Goal: Task Accomplishment & Management: Manage account settings

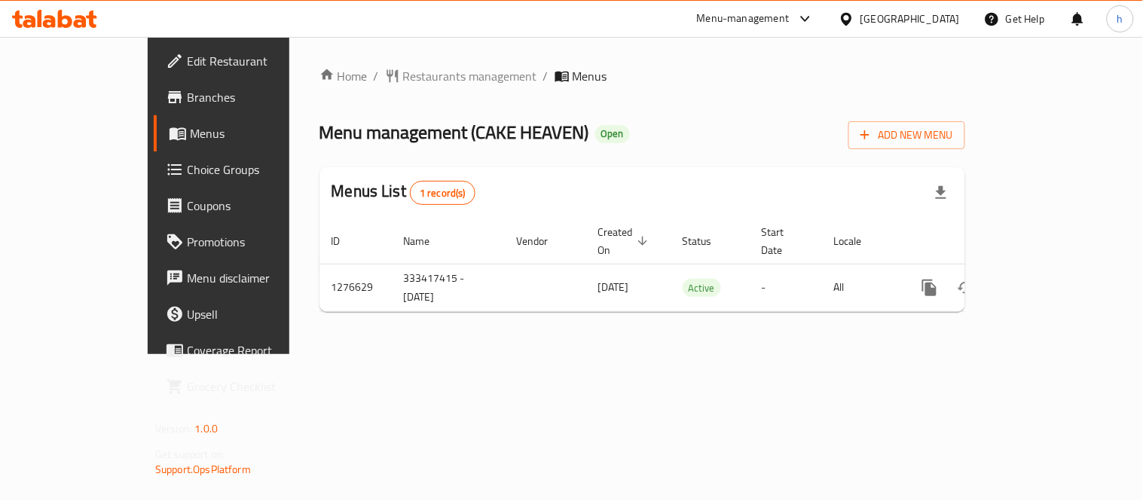
click at [187, 166] on span "Choice Groups" at bounding box center [256, 170] width 139 height 18
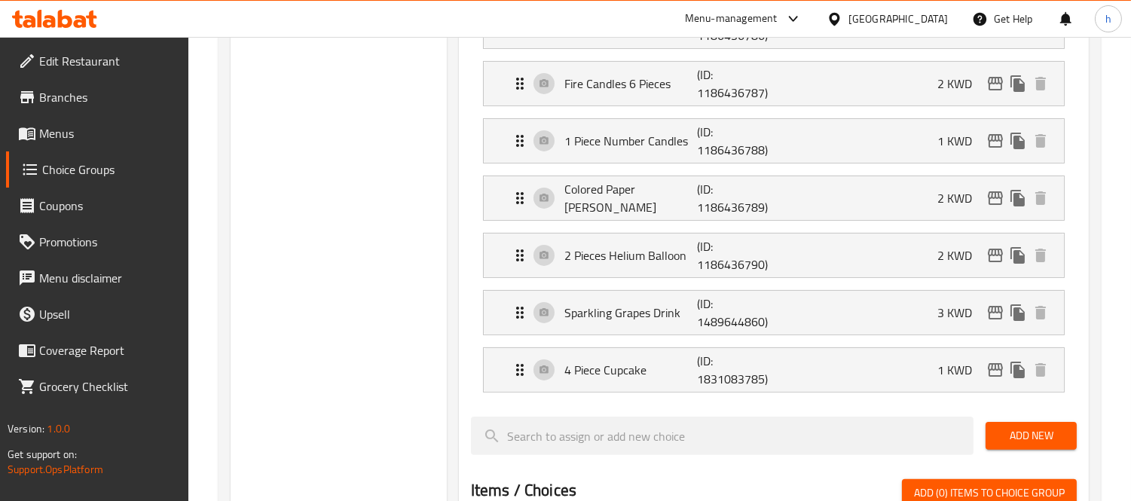
scroll to position [837, 0]
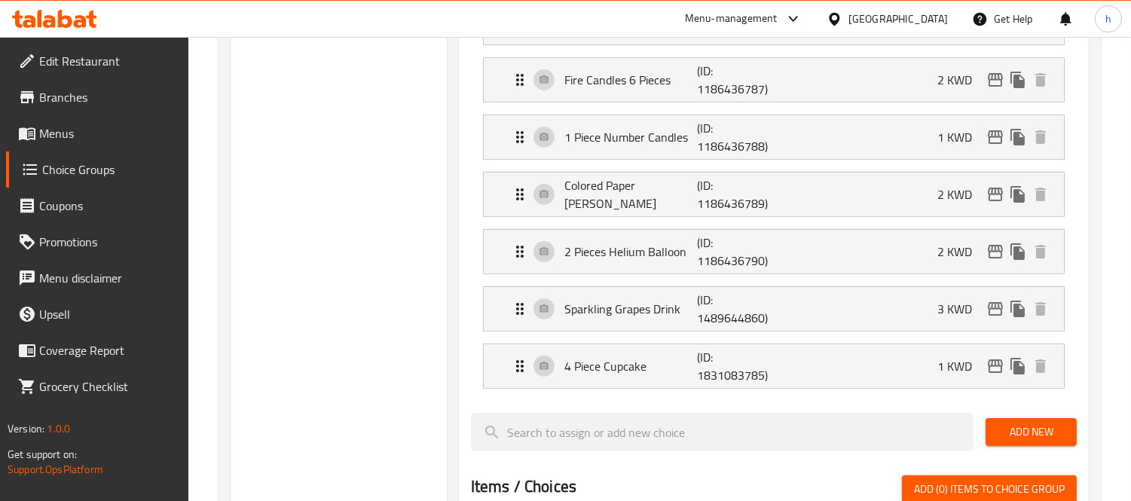
click at [280, 317] on div "Choice Groups Candles And Balloon Additions 15 Choose the Color of The Cake Acc…" at bounding box center [339, 136] width 216 height 1608
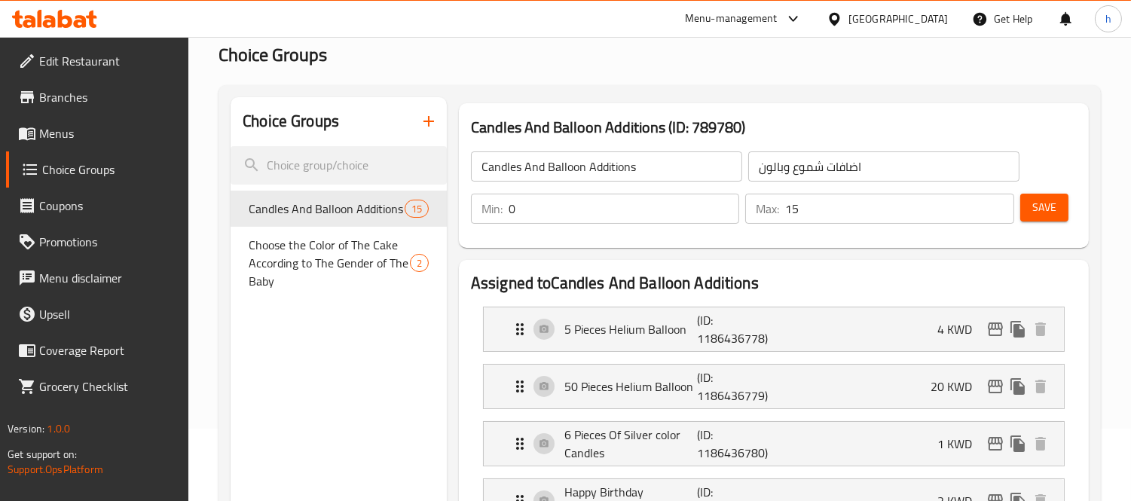
scroll to position [0, 0]
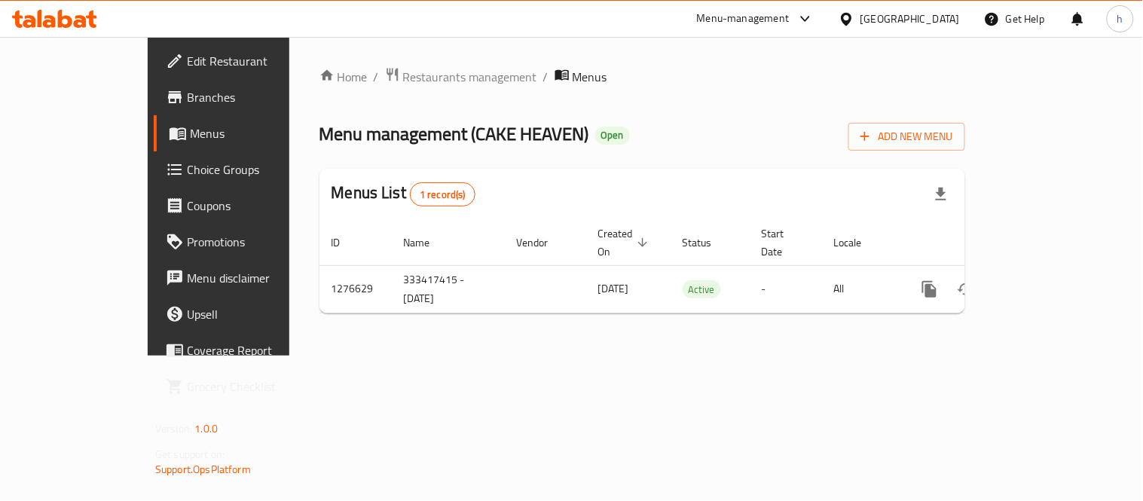
click at [61, 20] on icon at bounding box center [65, 19] width 14 height 18
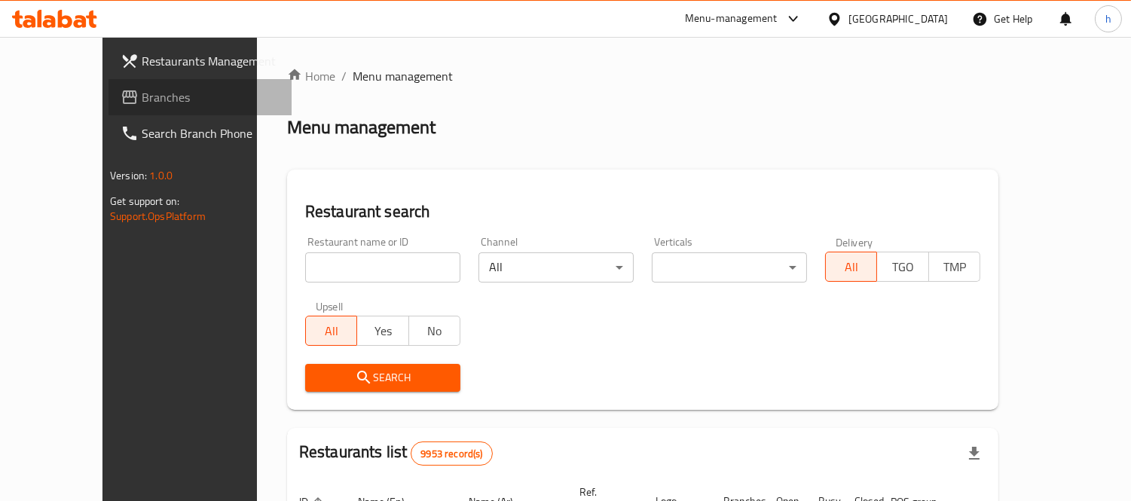
click at [142, 89] on span "Branches" at bounding box center [211, 97] width 138 height 18
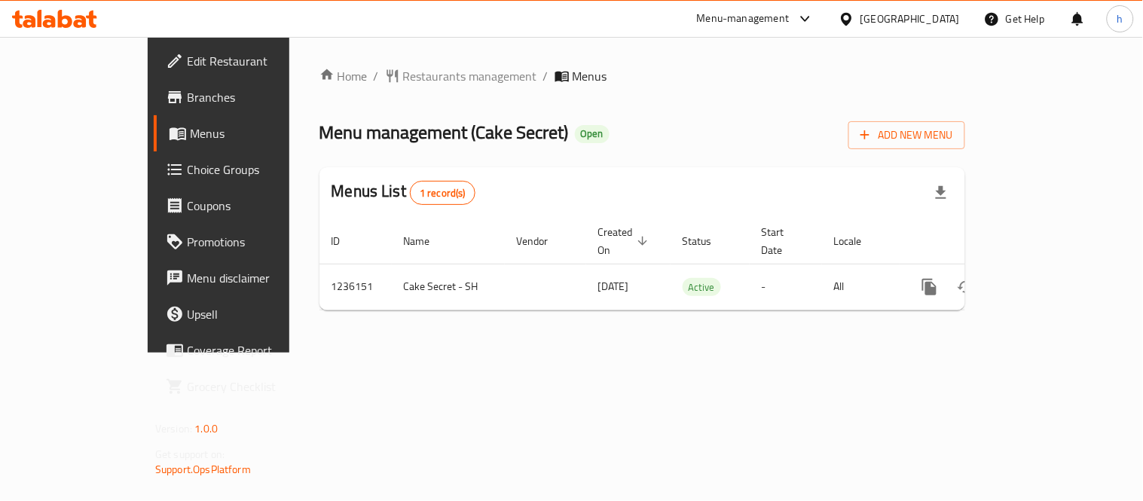
click at [187, 175] on span "Choice Groups" at bounding box center [256, 170] width 139 height 18
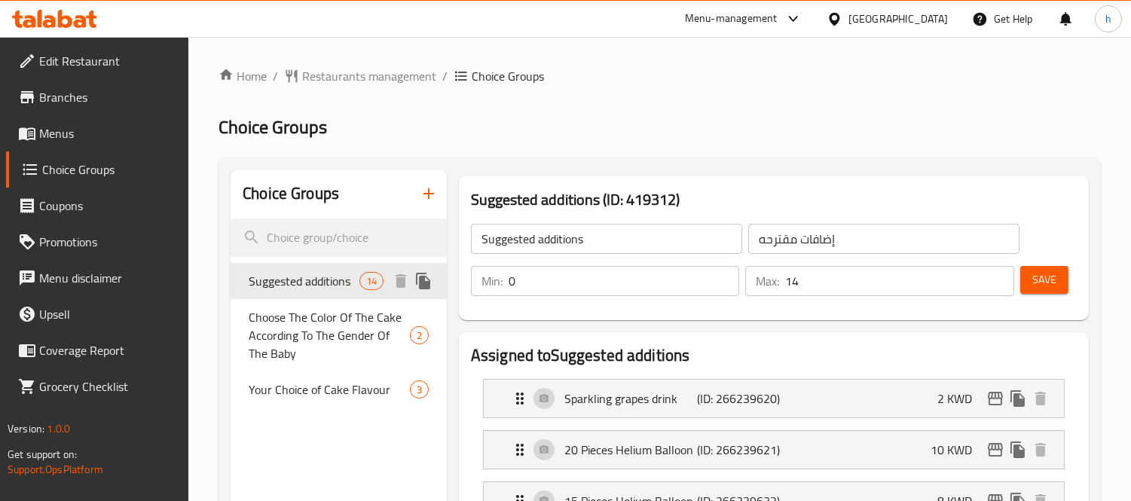
click at [314, 274] on span "Suggested additions" at bounding box center [304, 281] width 110 height 18
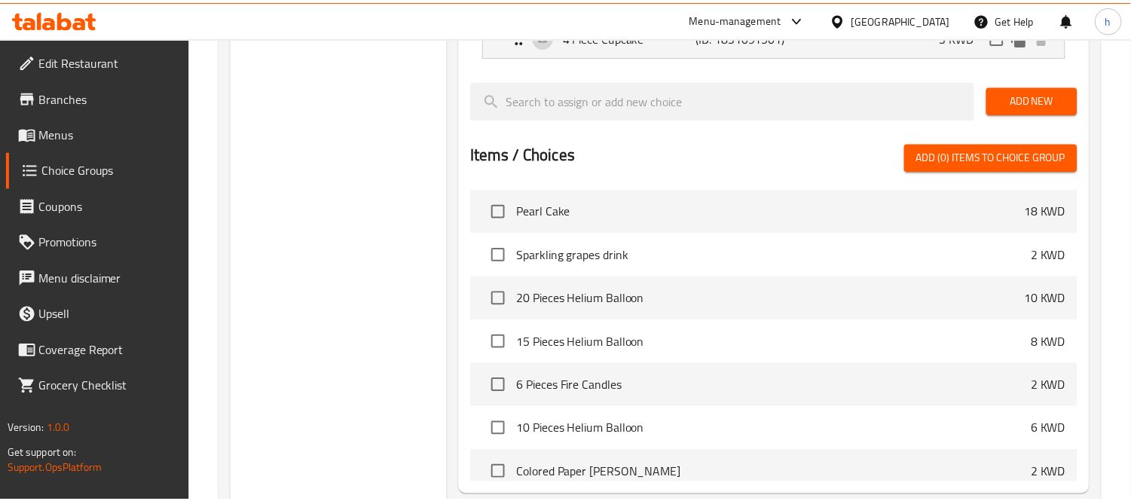
scroll to position [1202, 0]
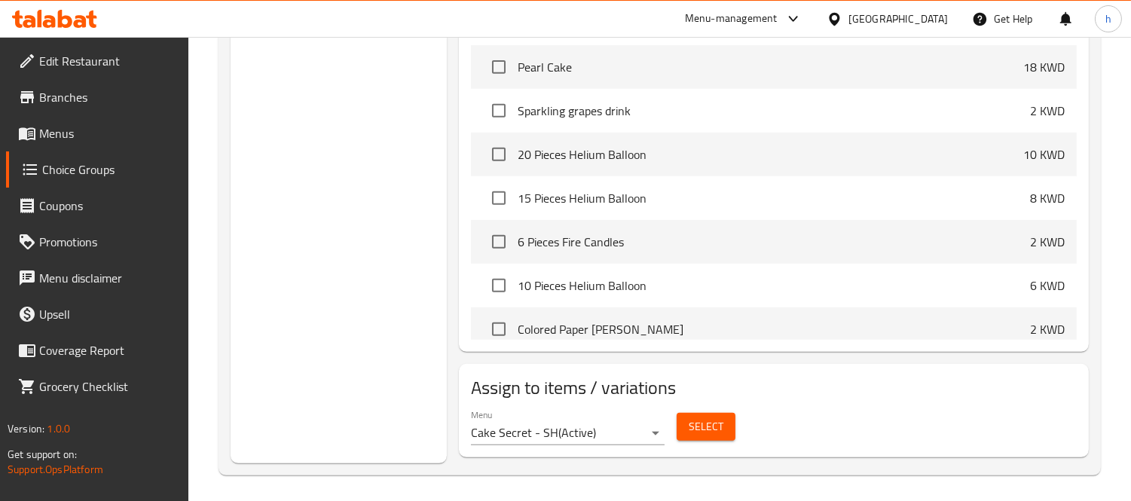
click at [56, 10] on icon at bounding box center [54, 19] width 85 height 18
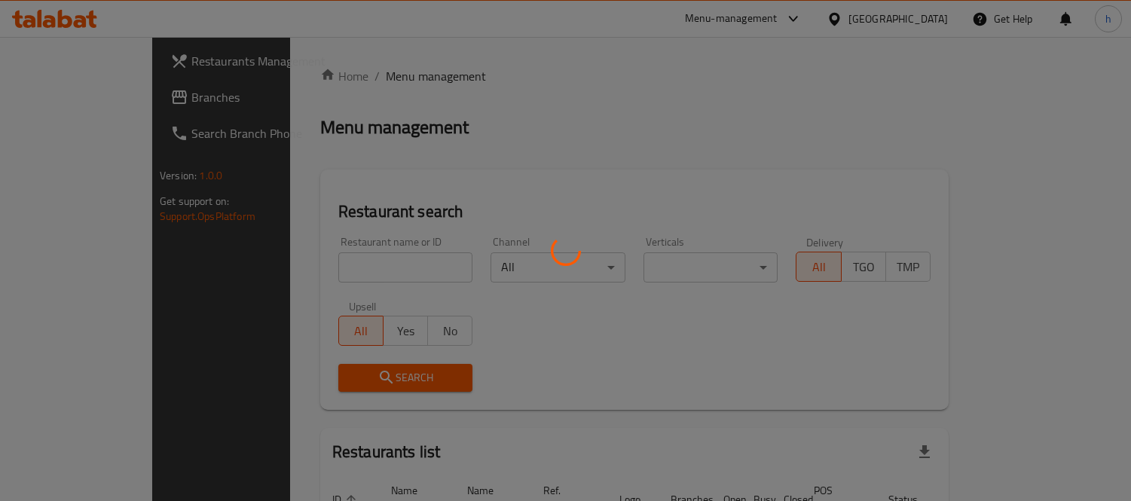
scroll to position [99, 0]
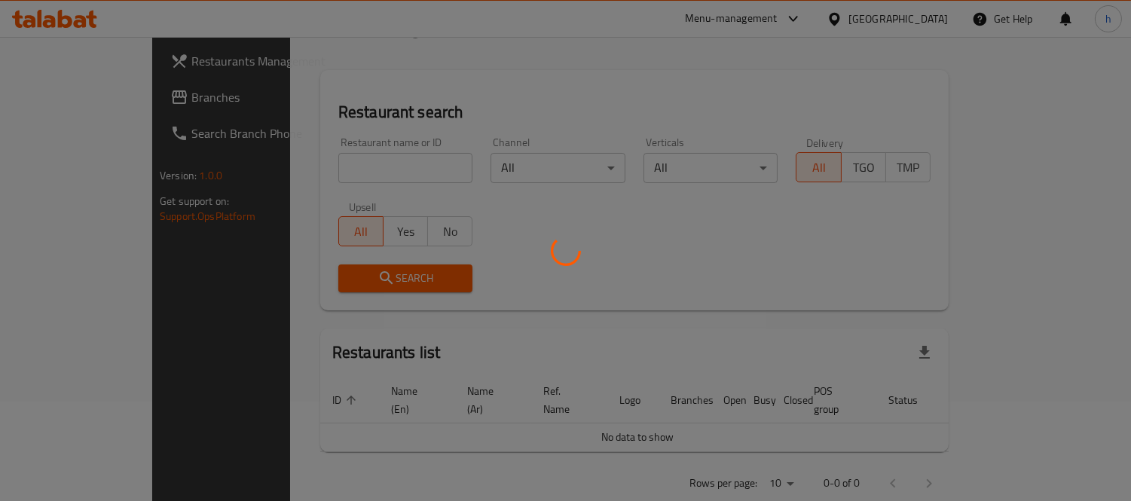
click at [69, 102] on div at bounding box center [565, 250] width 1131 height 501
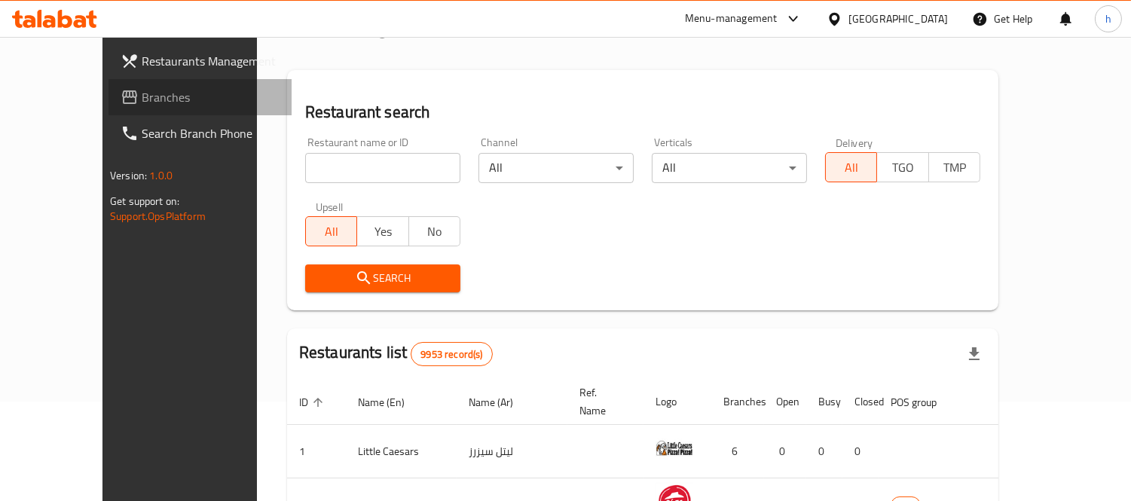
click at [142, 100] on span "Branches" at bounding box center [211, 97] width 138 height 18
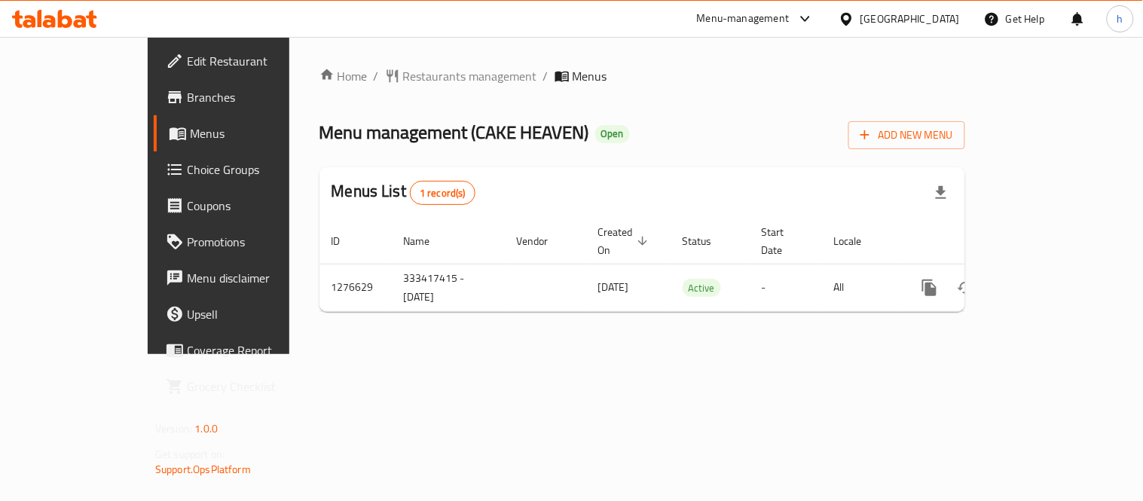
click at [187, 215] on span "Coupons" at bounding box center [256, 206] width 139 height 18
click at [187, 170] on span "Choice Groups" at bounding box center [256, 170] width 139 height 18
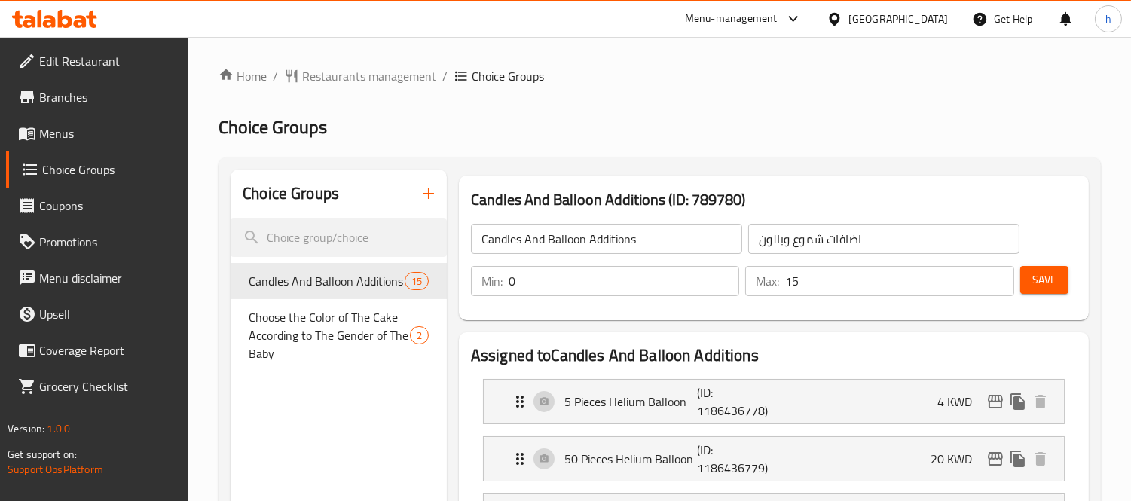
click at [837, 103] on div at bounding box center [565, 250] width 1131 height 501
click at [44, 10] on icon at bounding box center [54, 19] width 85 height 18
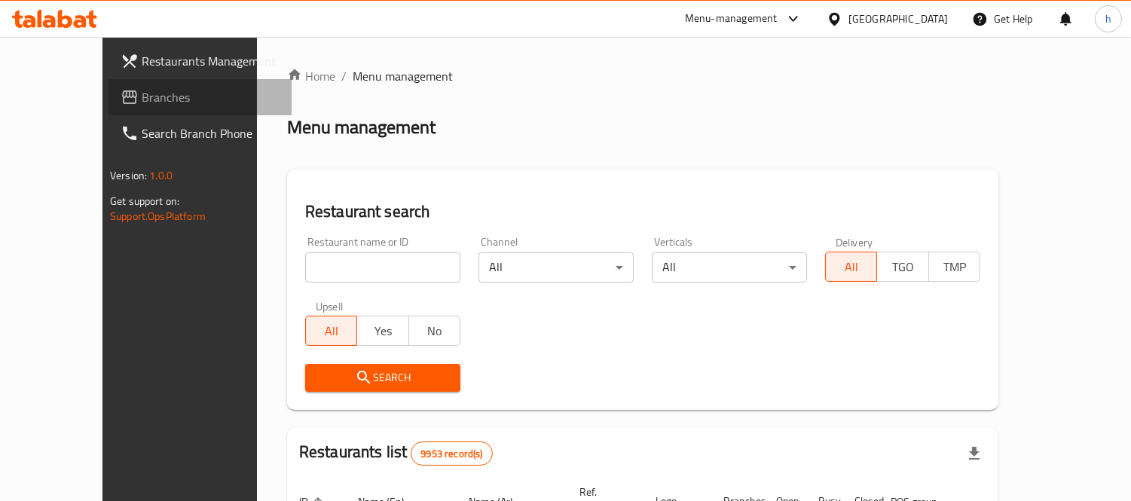
click at [142, 102] on span "Branches" at bounding box center [211, 97] width 138 height 18
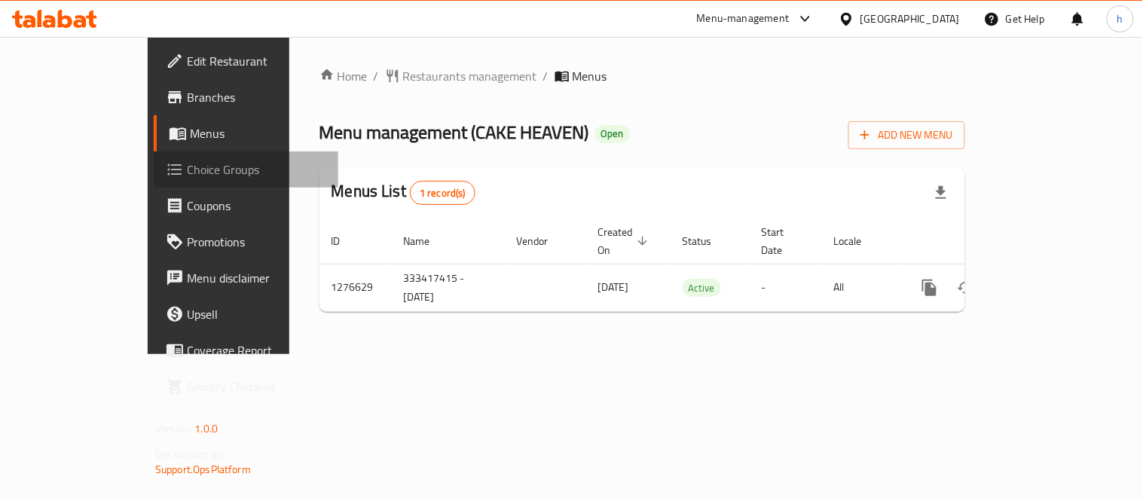
click at [187, 169] on span "Choice Groups" at bounding box center [256, 170] width 139 height 18
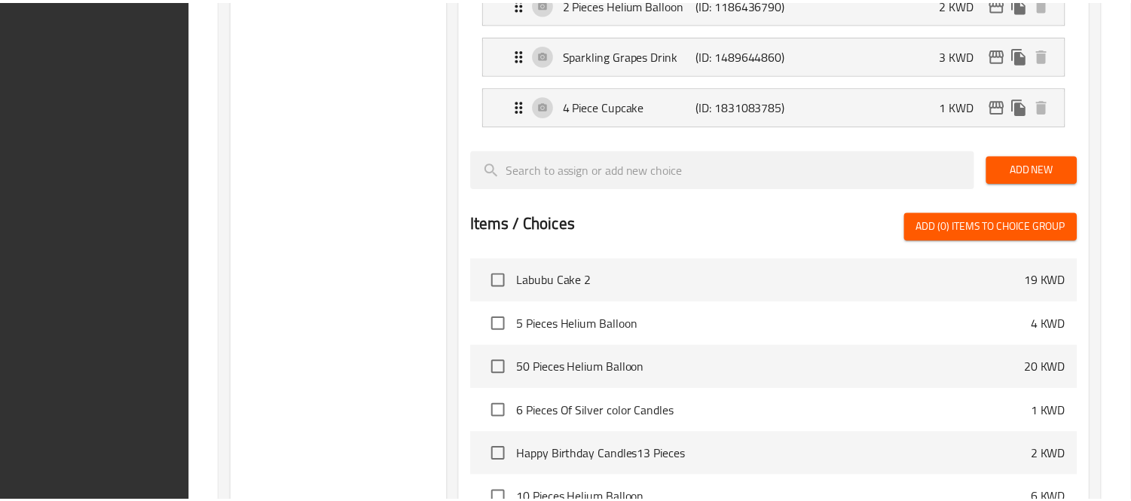
scroll to position [1320, 0]
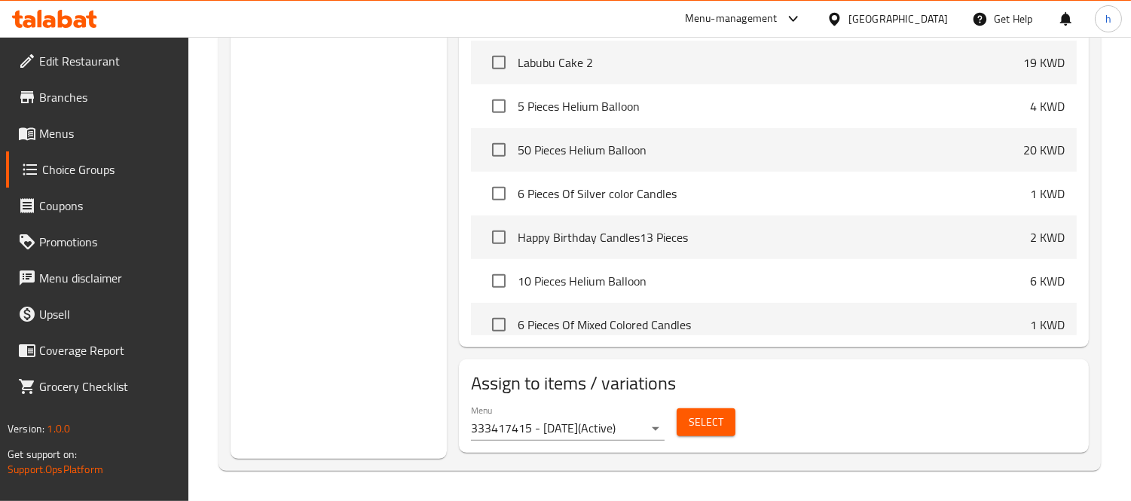
drag, startPoint x: 47, startPoint y: 2, endPoint x: 41, endPoint y: 10, distance: 9.2
click at [47, 2] on div "Menu-management Kuwait Get Help h" at bounding box center [565, 19] width 1131 height 36
click at [41, 13] on icon at bounding box center [40, 18] width 5 height 17
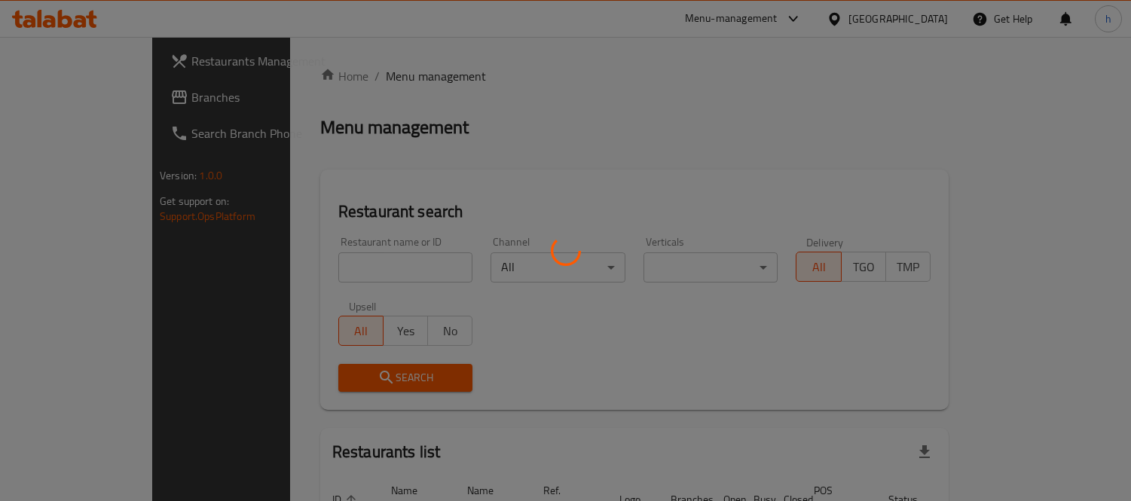
scroll to position [99, 0]
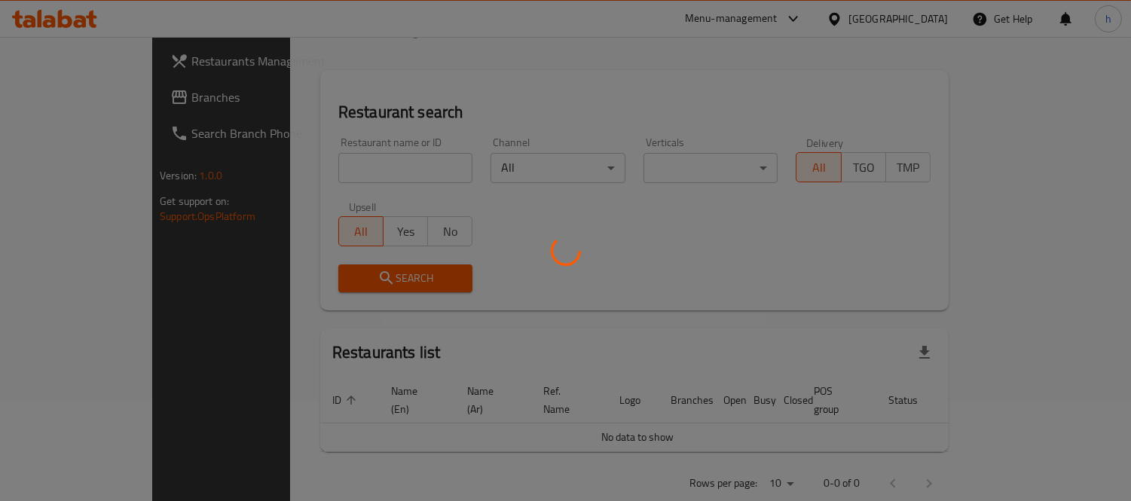
click at [85, 98] on div at bounding box center [565, 250] width 1131 height 501
click at [76, 98] on div at bounding box center [565, 250] width 1131 height 501
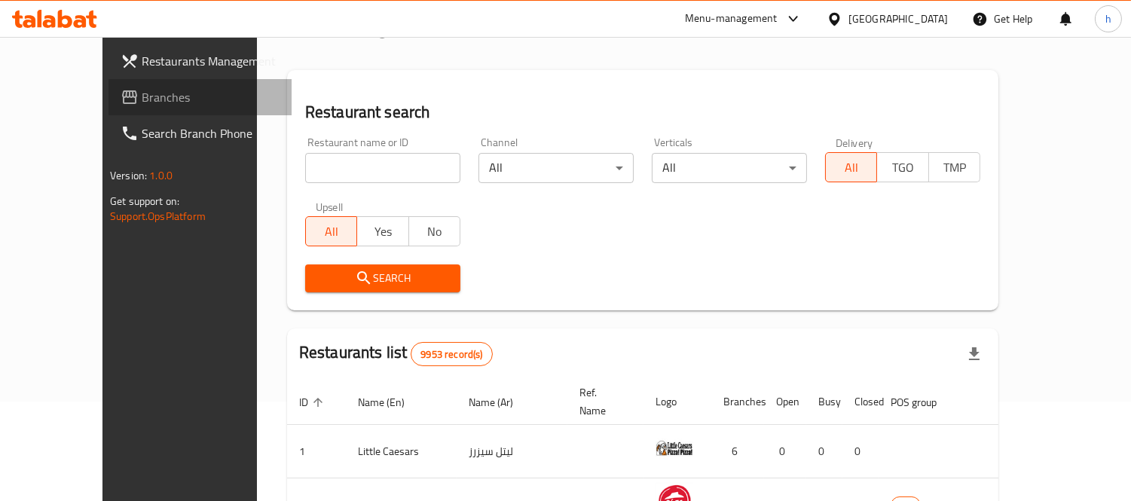
click at [142, 98] on span "Branches" at bounding box center [211, 97] width 138 height 18
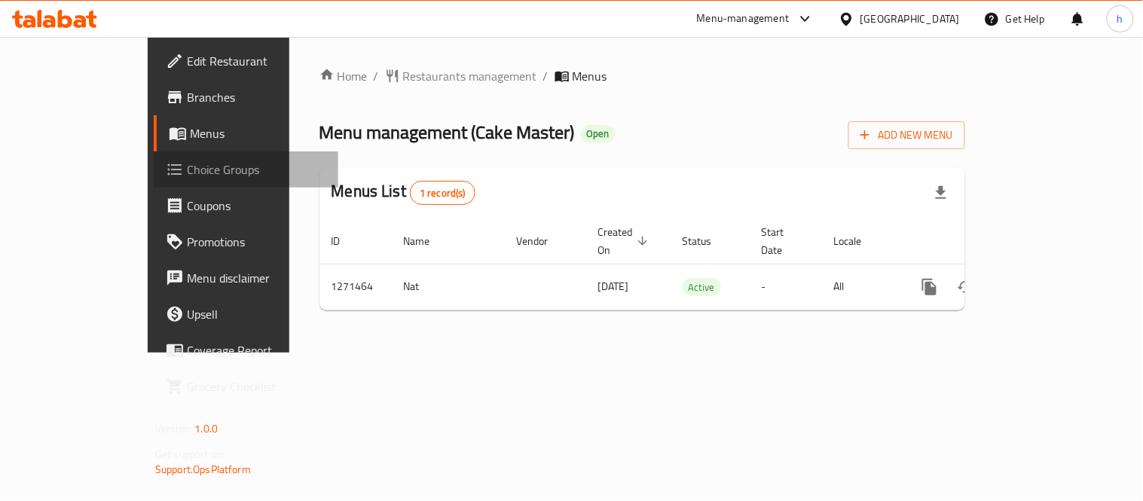
click at [187, 170] on span "Choice Groups" at bounding box center [256, 170] width 139 height 18
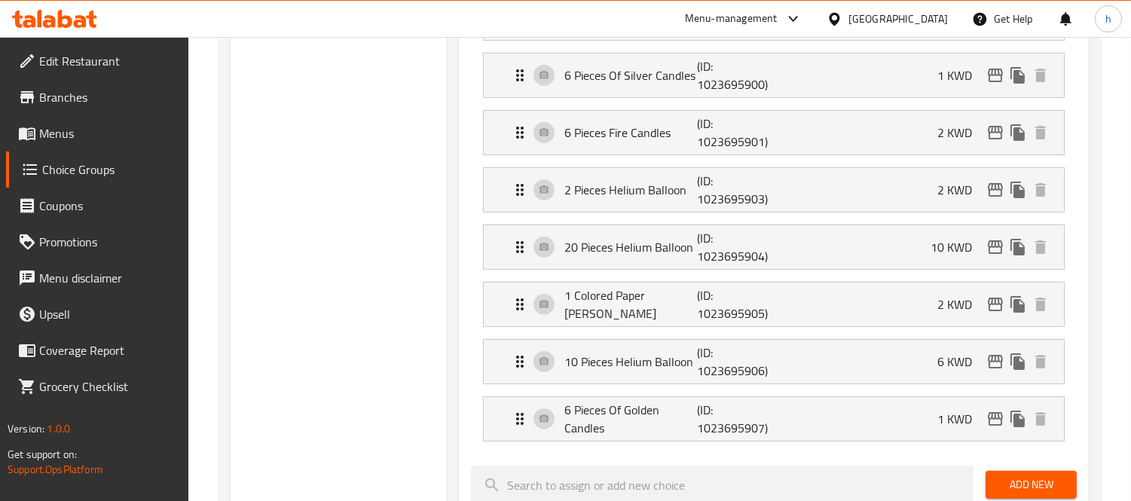
scroll to position [921, 0]
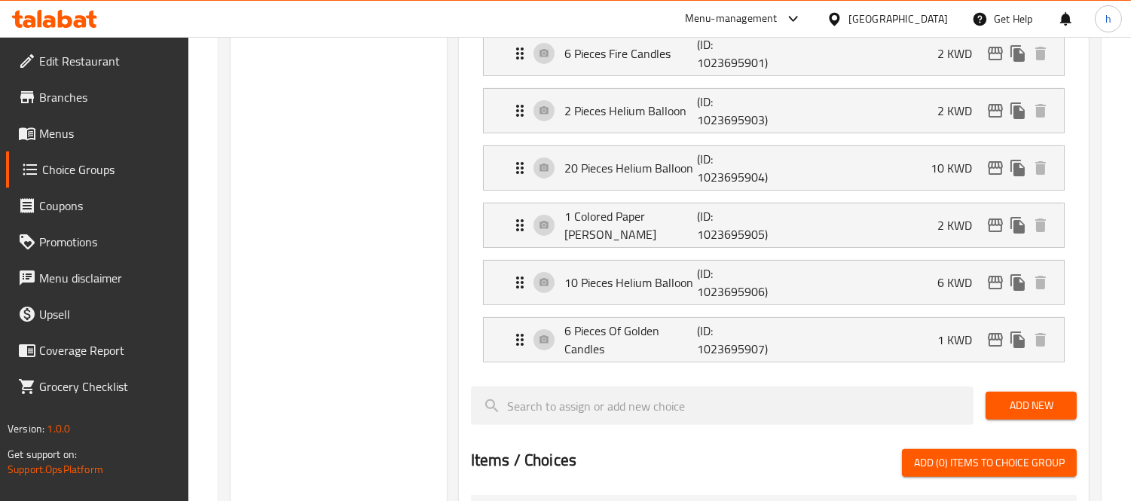
click at [365, 182] on div "Choice Groups Addons 16 Additions to love 5" at bounding box center [339, 81] width 216 height 1665
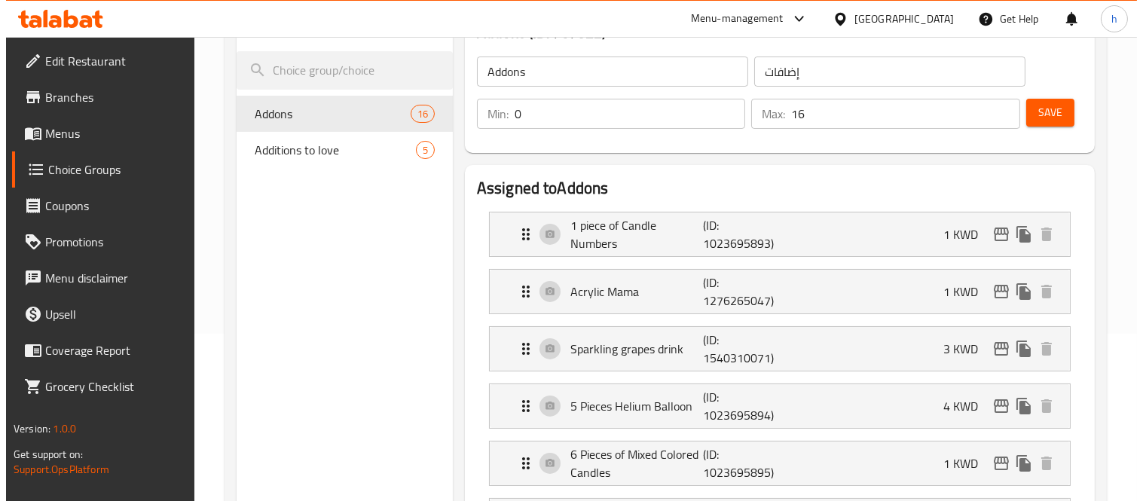
scroll to position [0, 0]
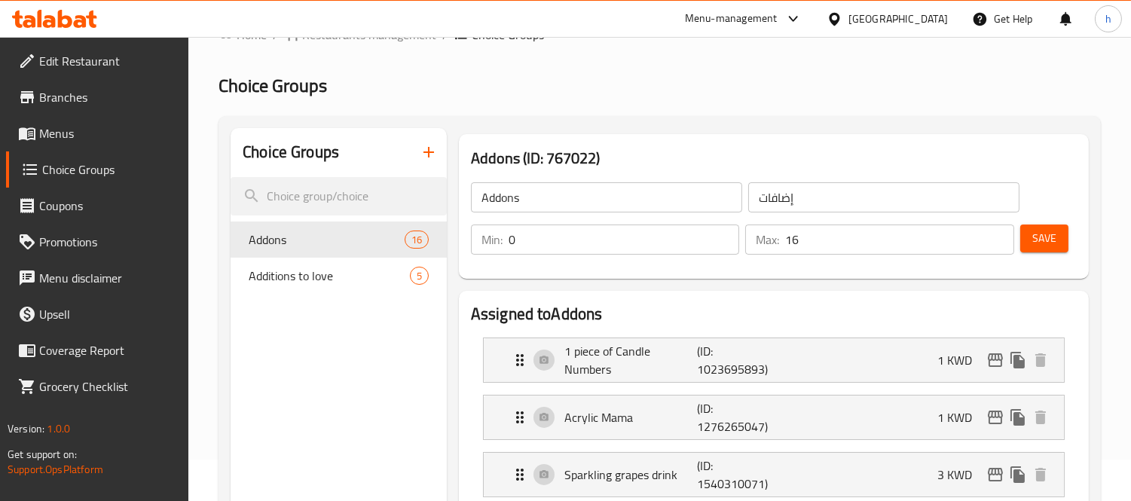
scroll to position [38, 0]
